Goal: Check status: Check status

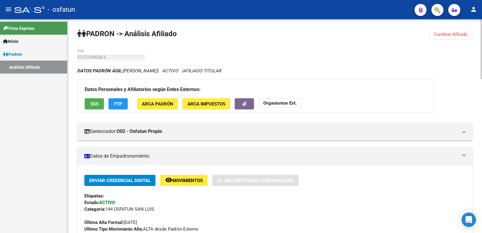
click at [453, 34] on span "Cambiar Afiliado" at bounding box center [450, 34] width 33 height 5
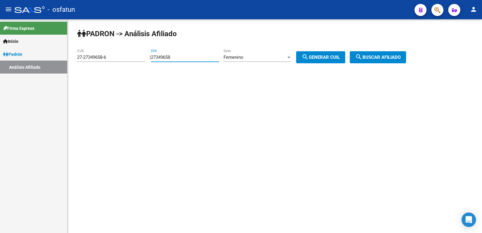
drag, startPoint x: 187, startPoint y: 57, endPoint x: 131, endPoint y: 58, distance: 55.8
click at [131, 58] on app-analisis-afiliado "PADRON -> Análisis Afiliado 27-27349658-6 CUIL | 27349658 DNI Femenino Sexo sea…" at bounding box center [244, 57] width 334 height 5
paste input "27916752"
type input "27916752"
click at [261, 57] on div "Femenino" at bounding box center [255, 57] width 63 height 5
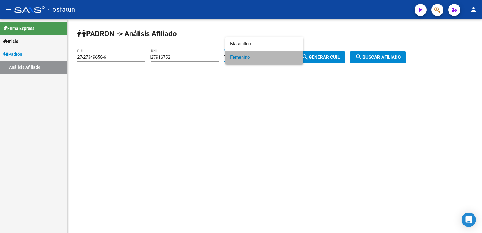
click at [261, 57] on span "Femenino" at bounding box center [264, 58] width 68 height 14
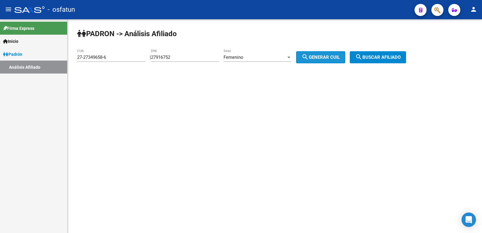
click at [320, 55] on span "search Generar CUIL" at bounding box center [321, 57] width 38 height 5
type input "27-27916752-5"
click at [379, 55] on span "search Buscar afiliado" at bounding box center [378, 57] width 46 height 5
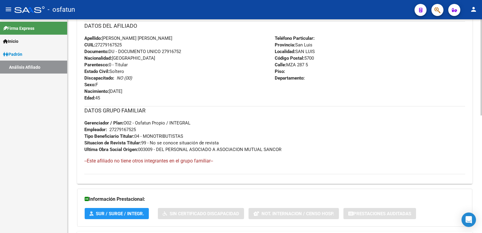
scroll to position [261, 0]
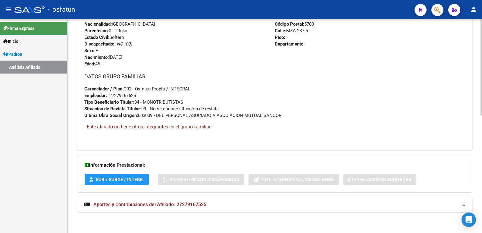
drag, startPoint x: 132, startPoint y: 209, endPoint x: 134, endPoint y: 206, distance: 3.4
click at [133, 208] on mat-expansion-panel-header "Aportes y Contribuciones del Afiliado: 27279167525" at bounding box center [274, 204] width 395 height 14
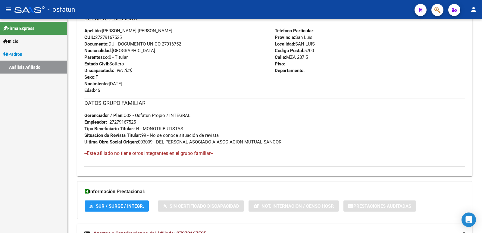
scroll to position [235, 0]
